Goal: Information Seeking & Learning: Learn about a topic

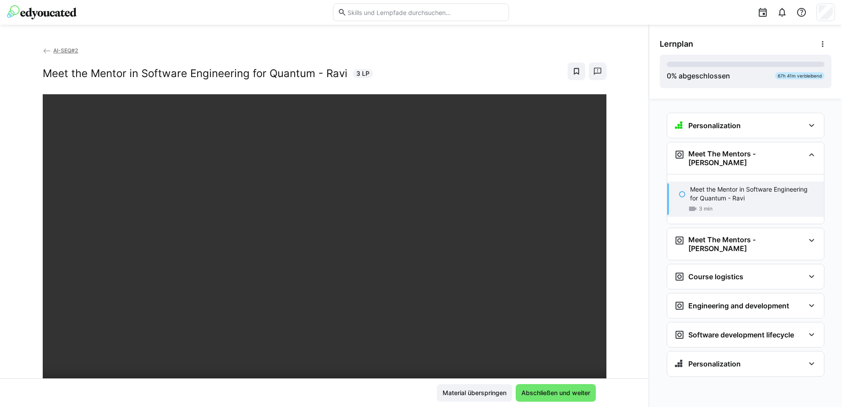
scroll to position [88, 0]
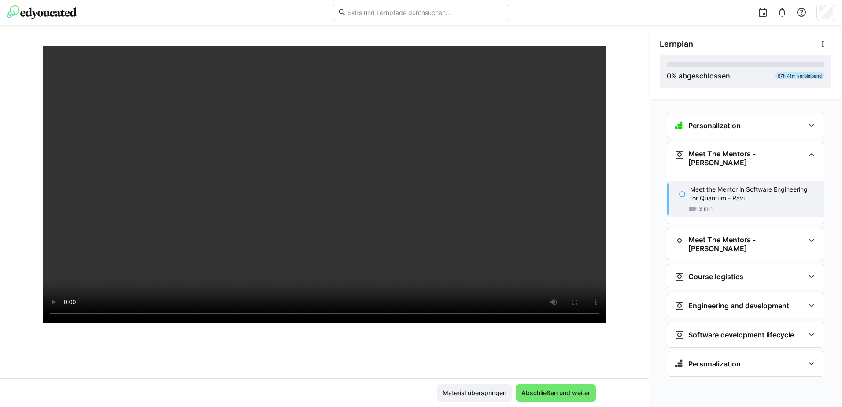
click at [530, 344] on div at bounding box center [325, 209] width 564 height 407
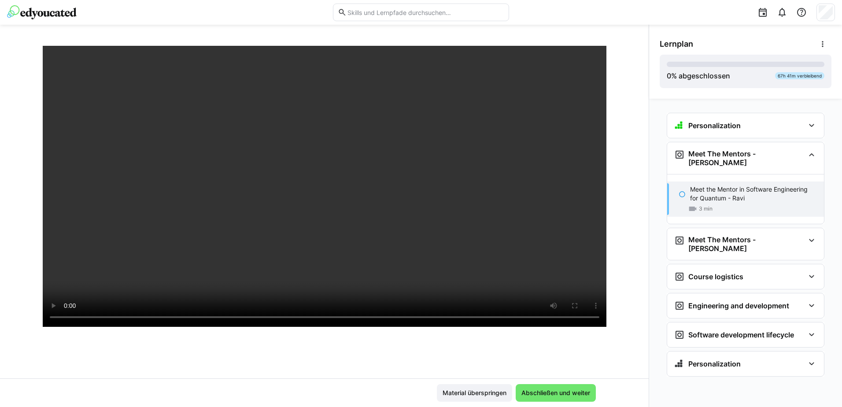
scroll to position [63, 0]
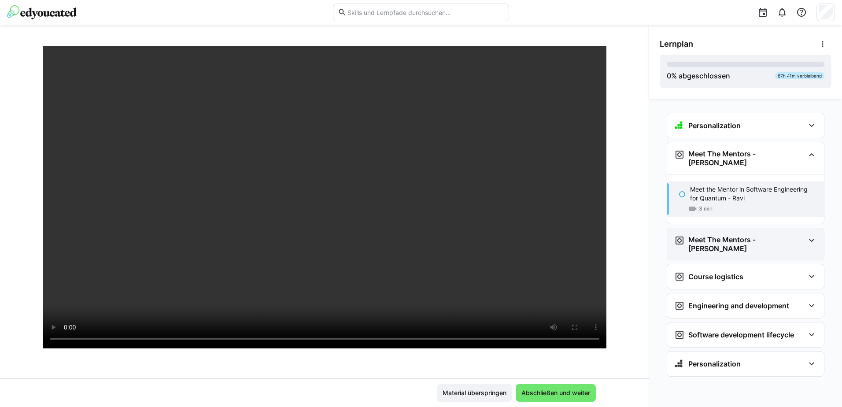
click at [785, 235] on div "Meet The Mentors - [PERSON_NAME]" at bounding box center [739, 244] width 130 height 18
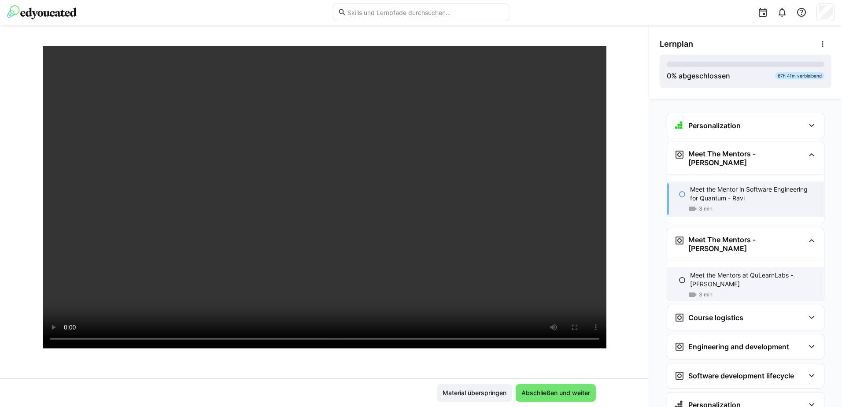
click at [756, 271] on p "Meet the Mentors at QuLearnLabs - [PERSON_NAME]" at bounding box center [753, 280] width 127 height 18
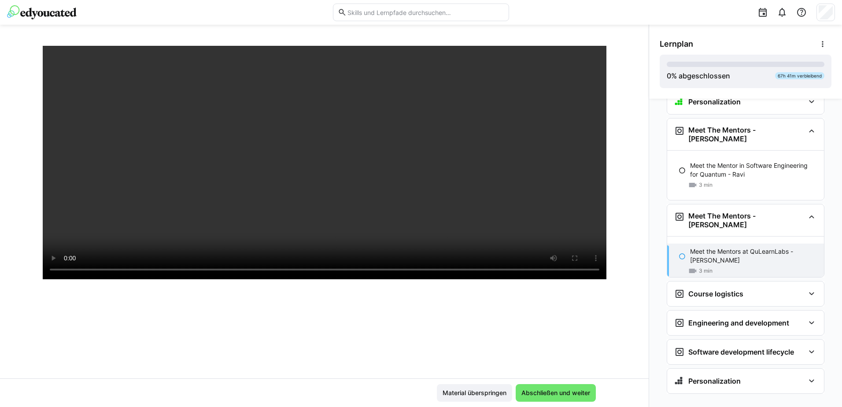
scroll to position [88, 0]
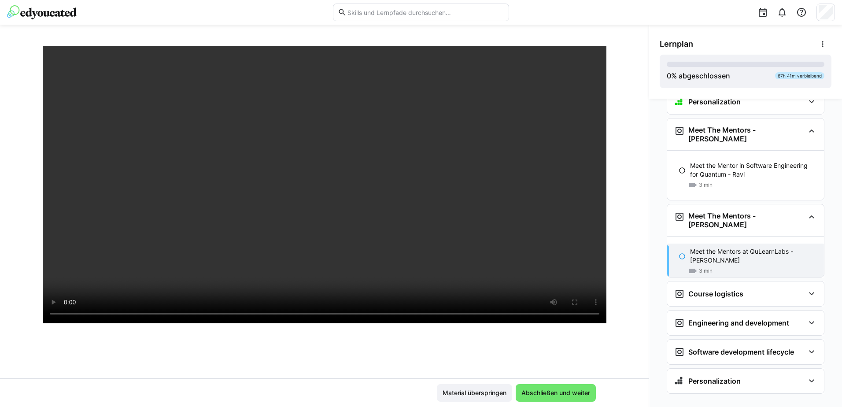
click at [365, 343] on div at bounding box center [325, 209] width 564 height 407
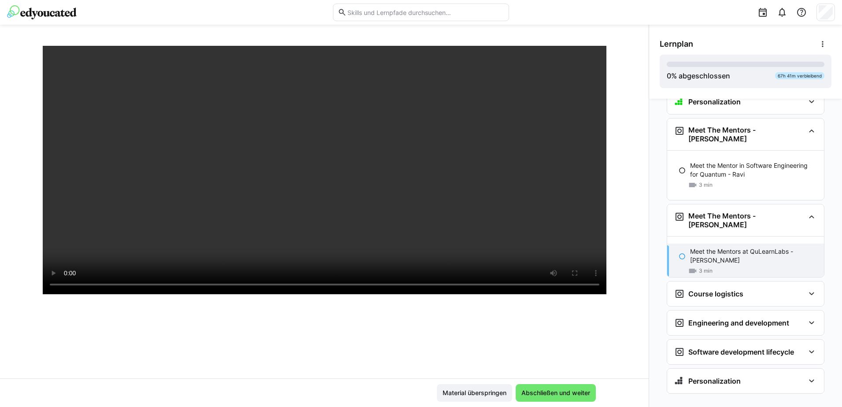
scroll to position [107, 0]
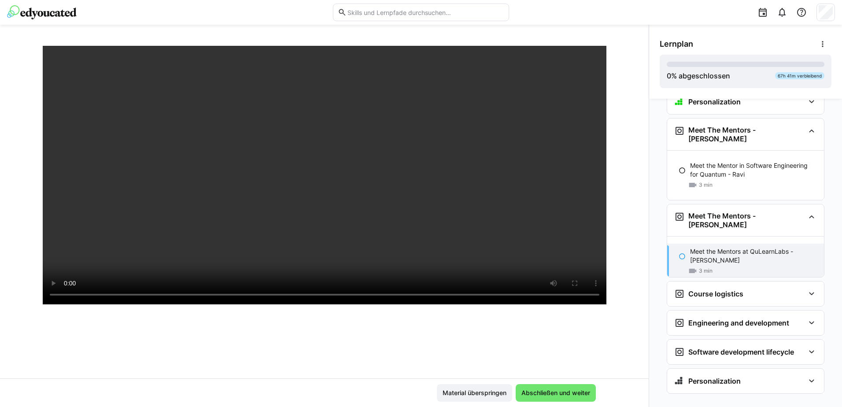
click at [171, 10] on div at bounding box center [167, 12] width 320 height 14
click at [807, 211] on eds-icon at bounding box center [811, 216] width 11 height 11
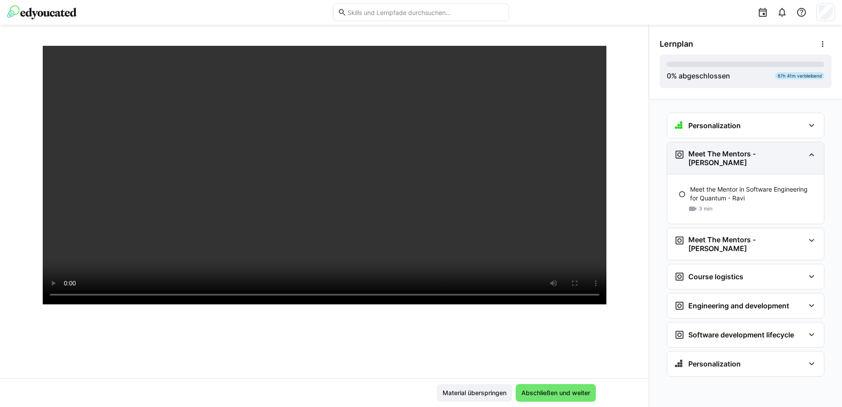
click at [809, 157] on eds-icon at bounding box center [811, 154] width 11 height 11
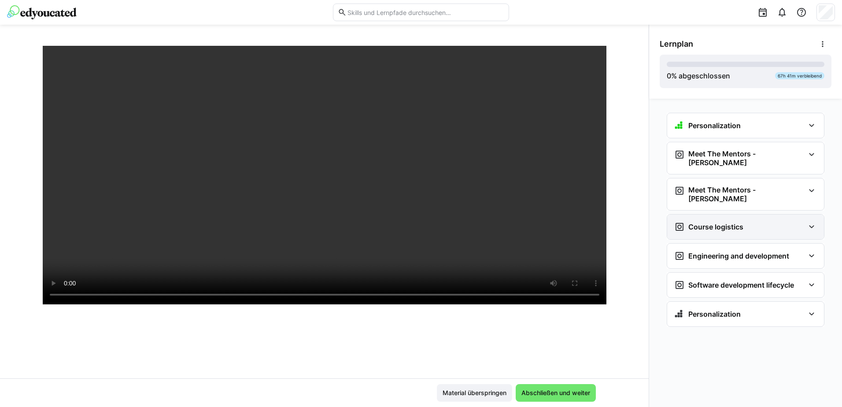
click at [780, 221] on div "Course logistics" at bounding box center [739, 226] width 130 height 11
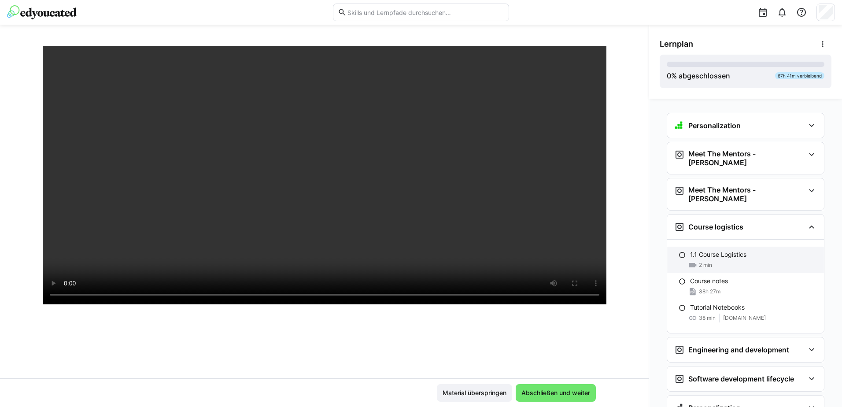
click at [707, 262] on span "2 min" at bounding box center [705, 265] width 13 height 7
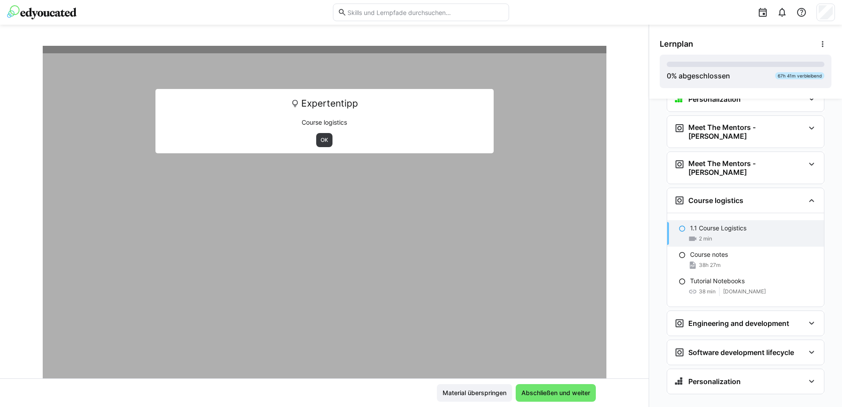
scroll to position [27, 0]
click at [320, 139] on span "OK" at bounding box center [324, 139] width 9 height 7
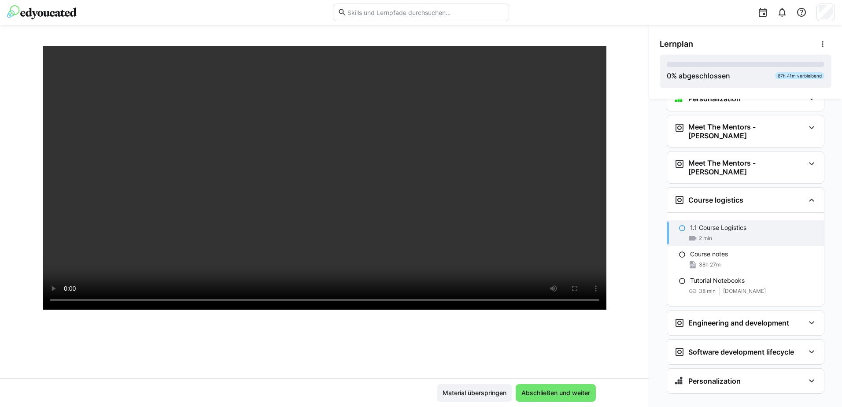
scroll to position [88, 0]
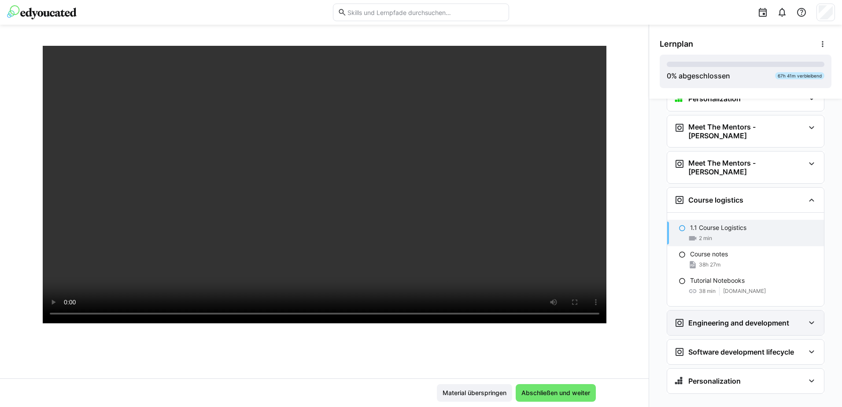
click at [812, 310] on div "Engineering and development" at bounding box center [745, 322] width 157 height 25
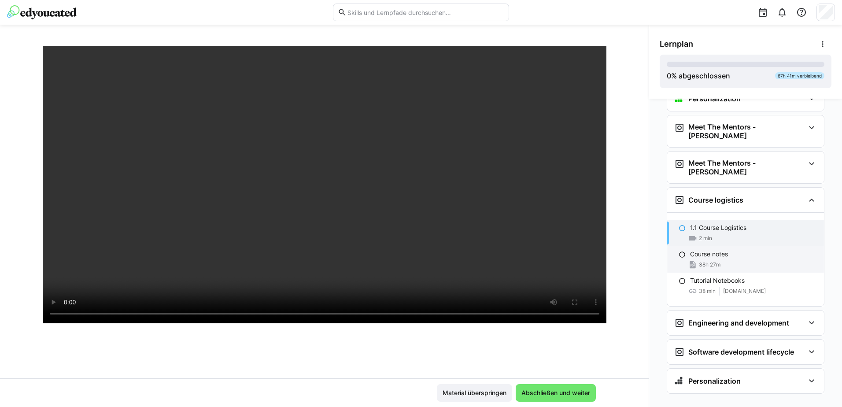
click at [743, 260] on div "38h 27m" at bounding box center [753, 264] width 127 height 9
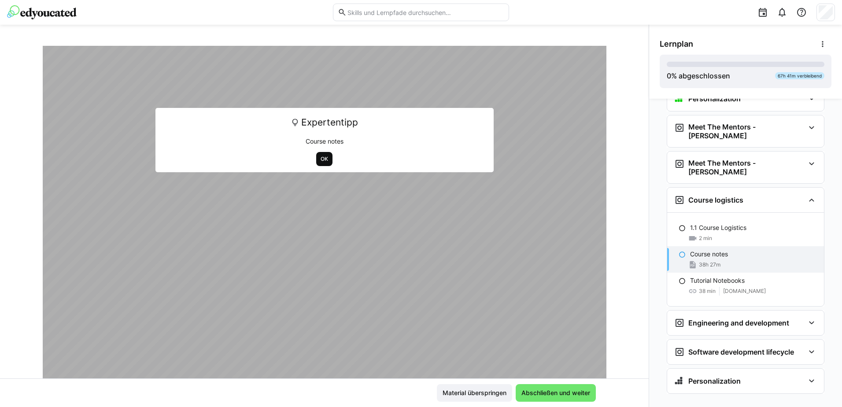
click at [320, 161] on span "OK" at bounding box center [324, 158] width 9 height 7
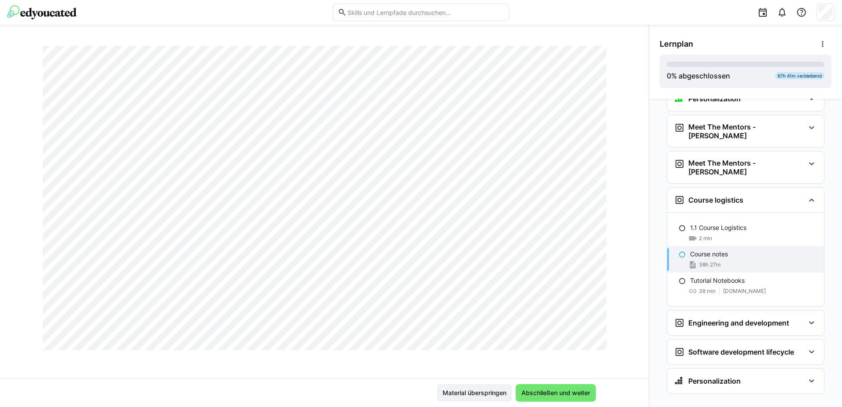
scroll to position [3302, 0]
